Goal: Find specific page/section: Find specific page/section

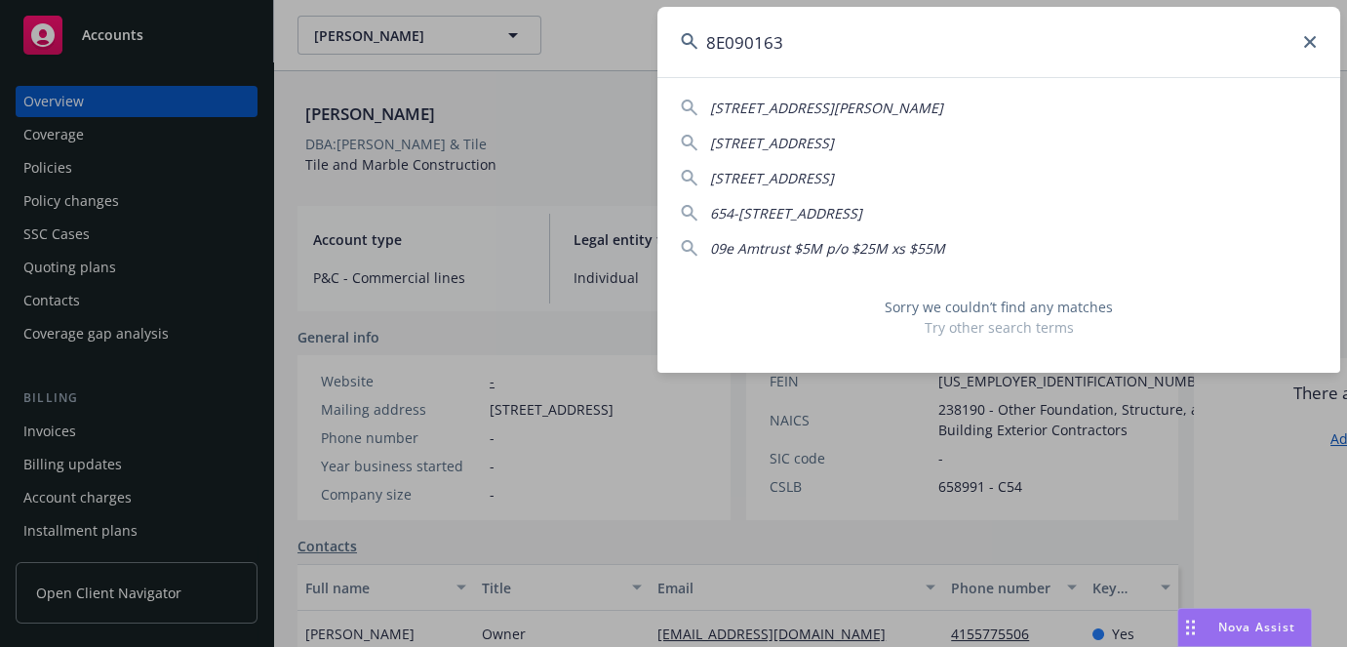
drag, startPoint x: 801, startPoint y: 36, endPoint x: -20, endPoint y: -39, distance: 823.7
click at [0, 0] on html "Accounts Overview Coverage Policies Policy changes SSC Cases Quoting plans Cont…" at bounding box center [673, 323] width 1347 height 647
type input "8E090163"
